Goal: Transaction & Acquisition: Book appointment/travel/reservation

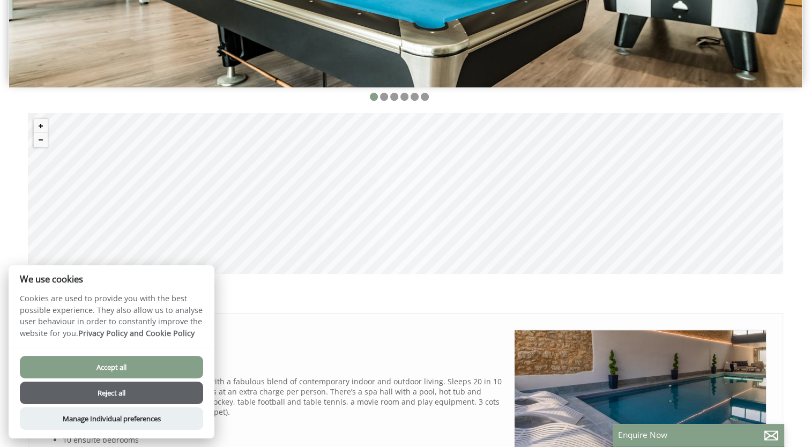
scroll to position [312, 0]
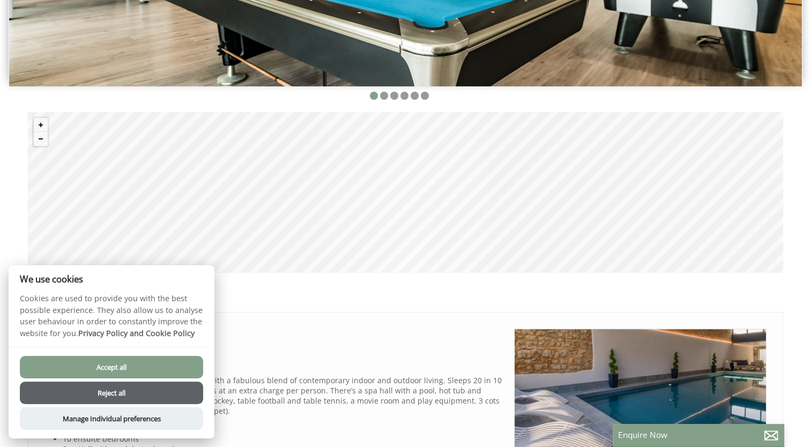
click at [101, 390] on button "Reject all" at bounding box center [111, 393] width 183 height 23
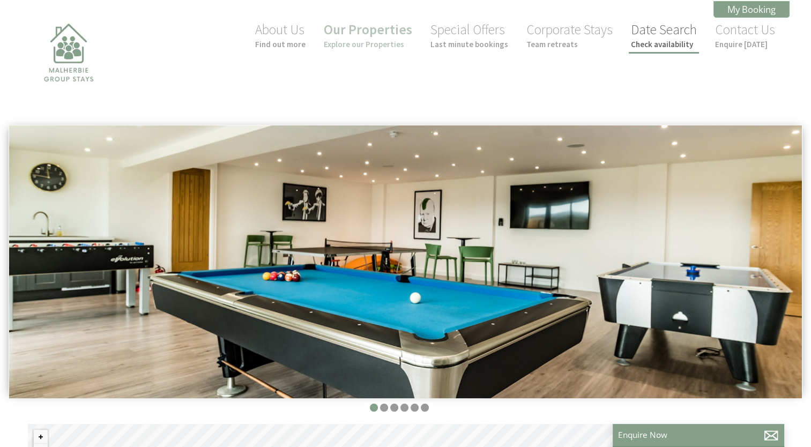
click at [657, 40] on small "Check availability" at bounding box center [664, 44] width 66 height 10
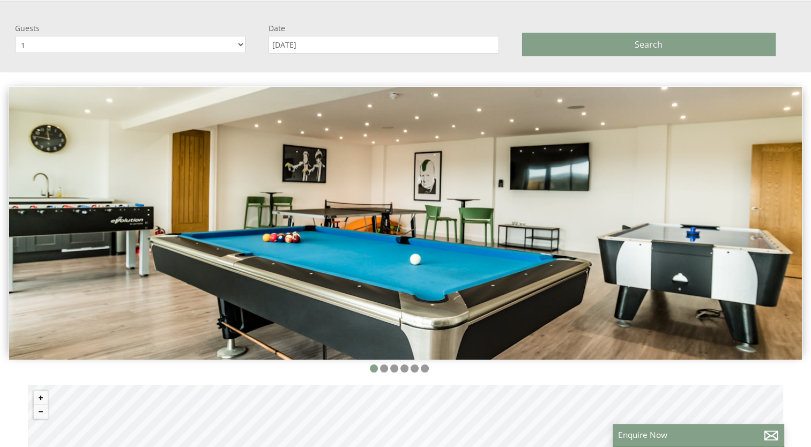
scroll to position [125, 0]
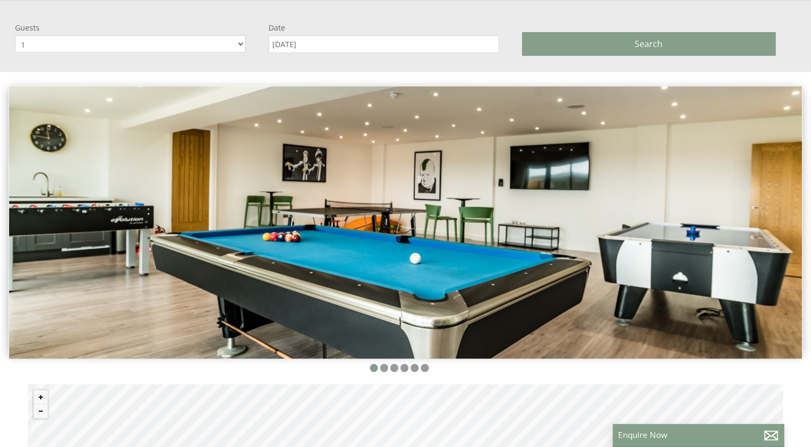
click at [240, 42] on select "1 2 3 4 5 6 7 8 9 10 11 12 13 14 15 16 17 18 19 20 21 22 23 24 25 26 27 28 29 30" at bounding box center [130, 43] width 230 height 17
select select "14"
click at [15, 35] on select "1 2 3 4 5 6 7 8 9 10 11 12 13 14 15 16 17 18 19 20 21 22 23 24 25 26 27 28 29 30" at bounding box center [130, 43] width 230 height 17
click at [481, 49] on input "[DATE]" at bounding box center [383, 44] width 230 height 18
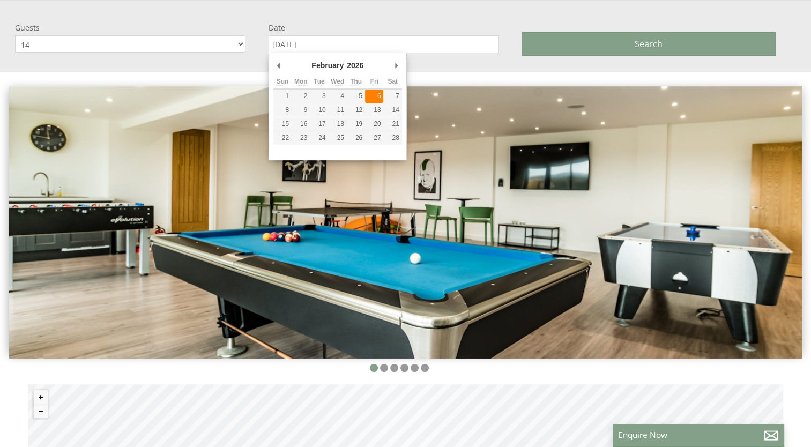
type input "[DATE]"
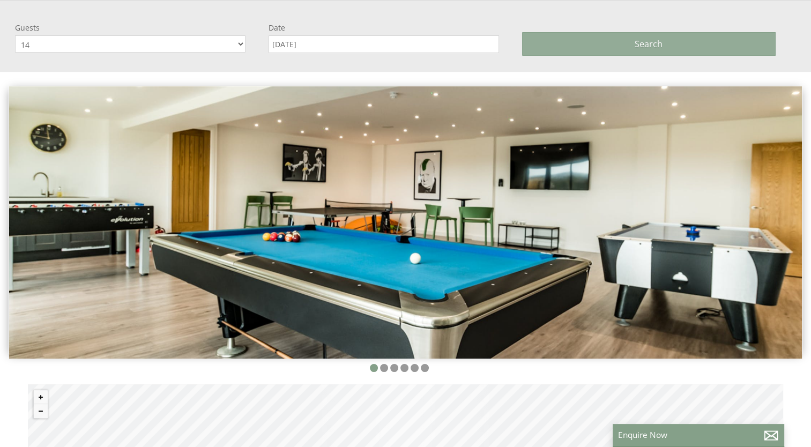
click at [633, 38] on button "Search" at bounding box center [648, 44] width 253 height 24
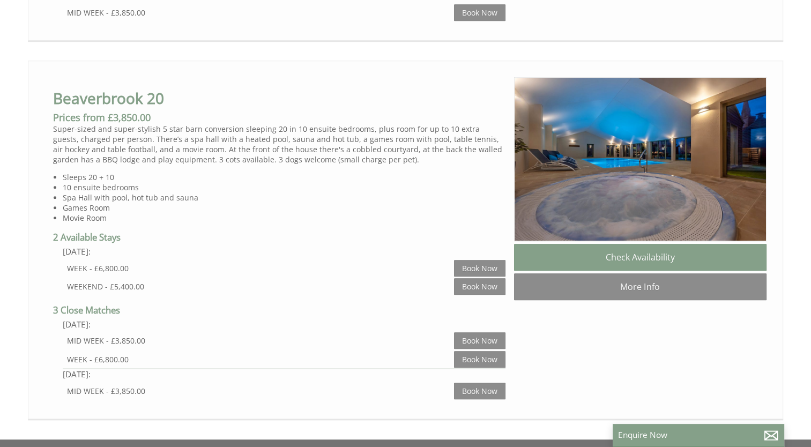
scroll to position [926, 0]
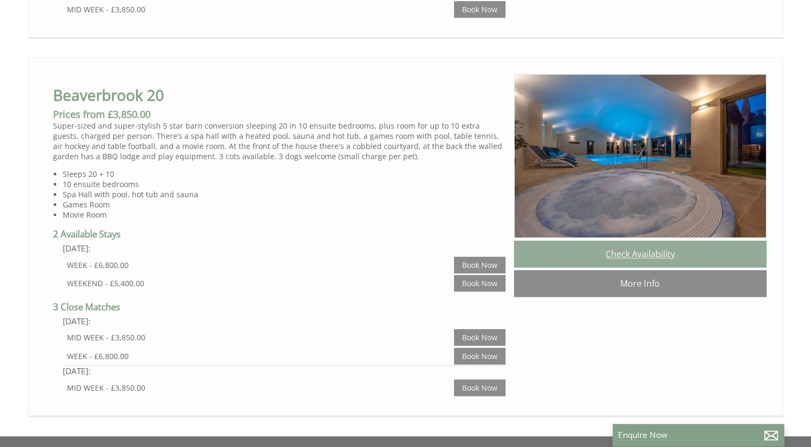
click at [658, 259] on link "Check Availability" at bounding box center [640, 254] width 252 height 27
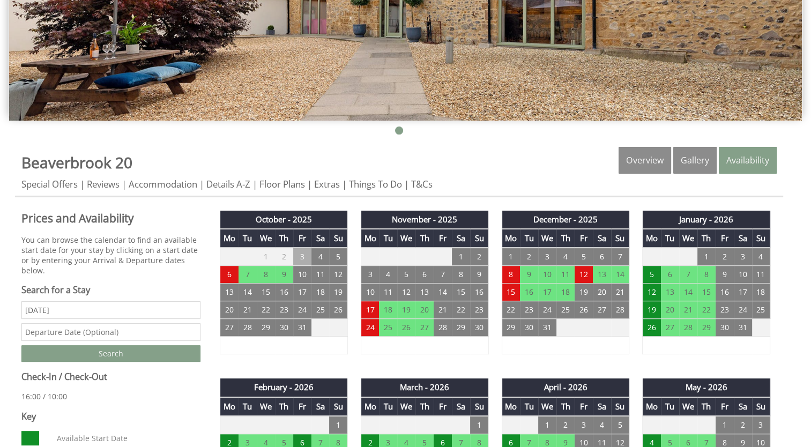
scroll to position [268, 0]
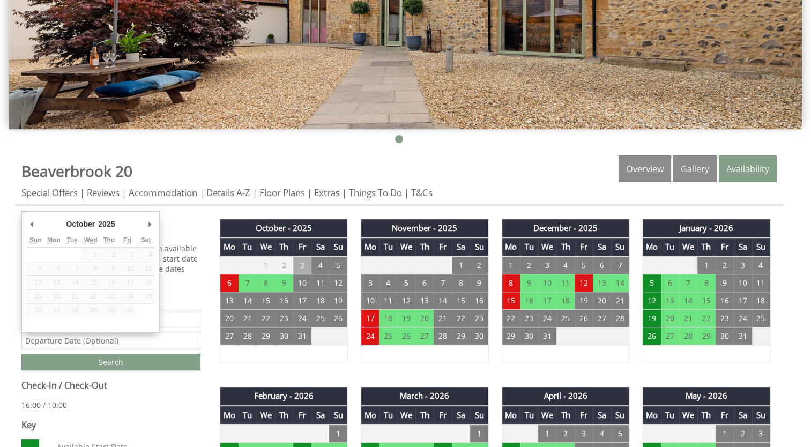
click at [136, 337] on input "text" at bounding box center [110, 341] width 179 height 18
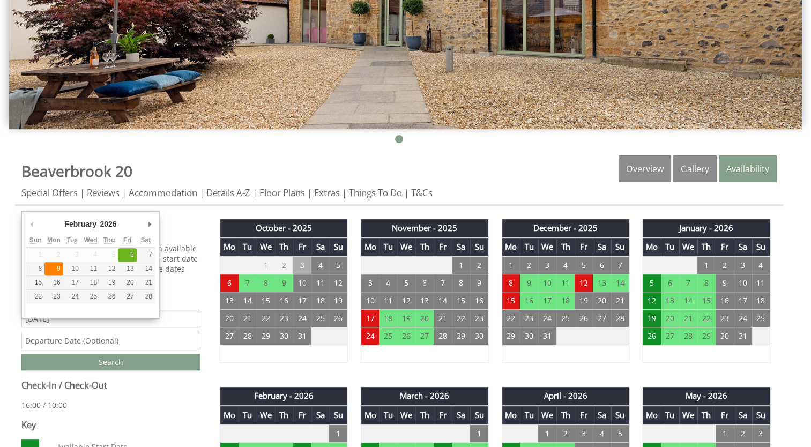
type input "[DATE]"
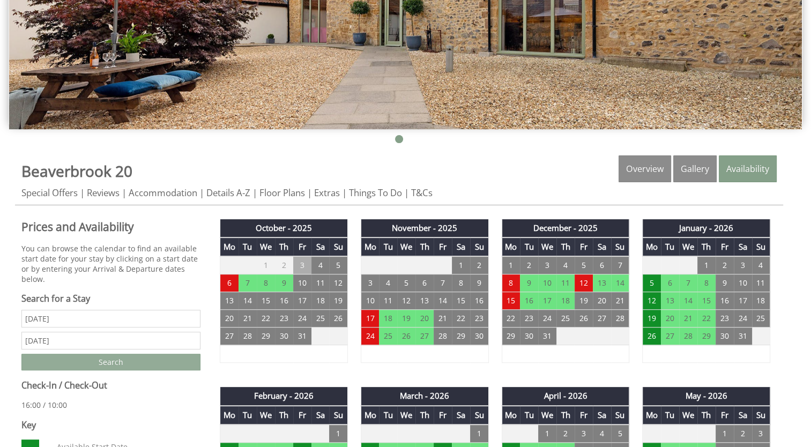
click at [126, 363] on input "Search" at bounding box center [110, 362] width 179 height 17
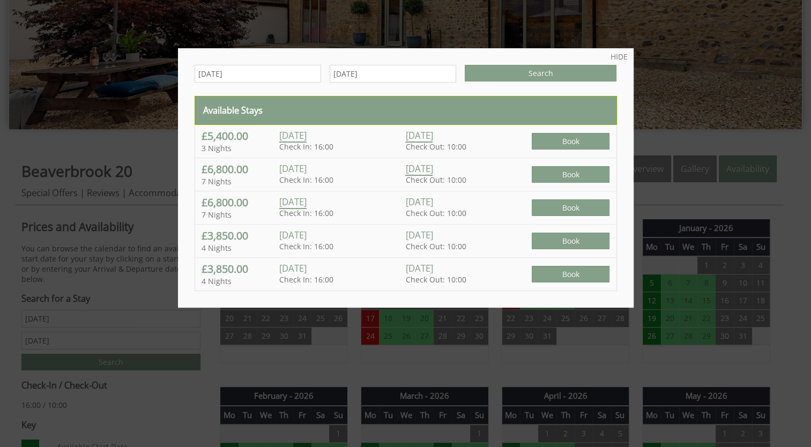
click at [340, 350] on div at bounding box center [405, 223] width 811 height 447
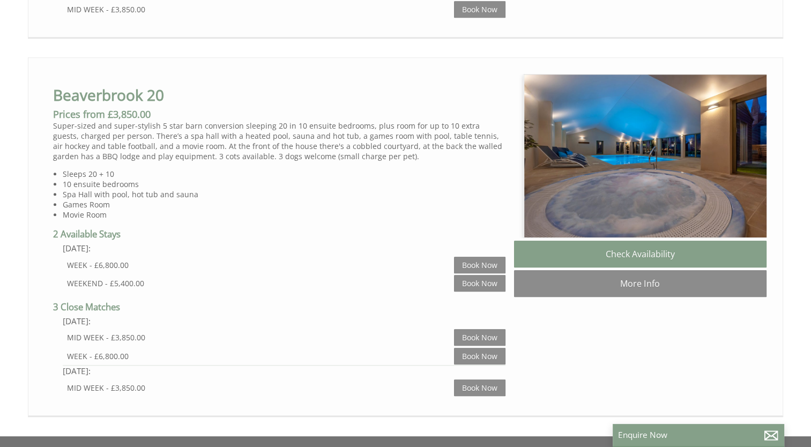
scroll to position [0, 10]
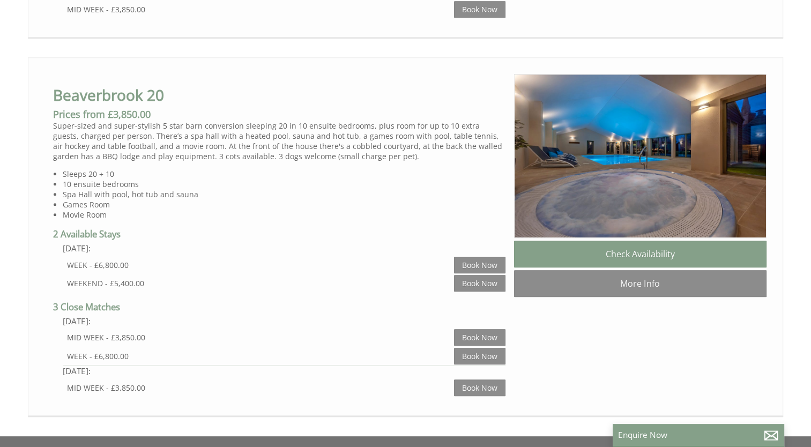
select select "14"
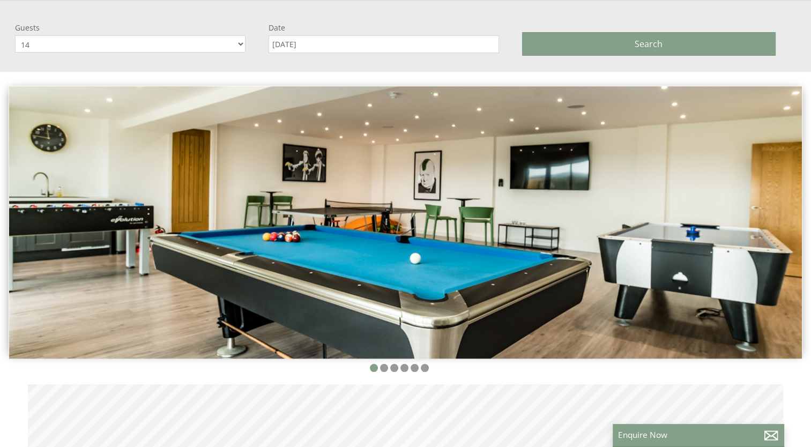
scroll to position [0, 10]
